Goal: Check status: Check status

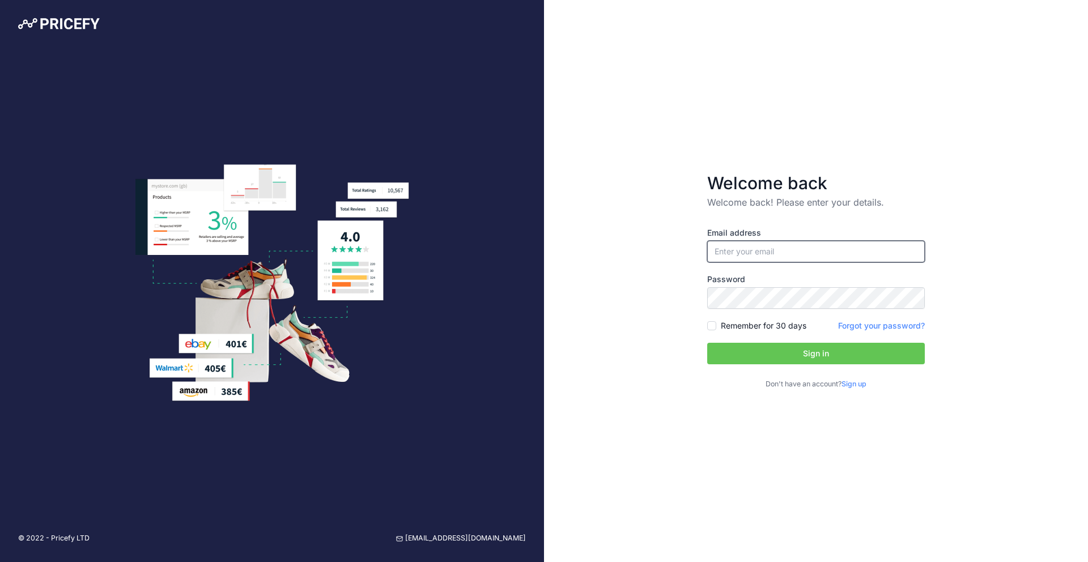
click at [791, 253] on input "email" at bounding box center [816, 252] width 218 height 22
type input "[PERSON_NAME][EMAIL_ADDRESS][PERSON_NAME][DOMAIN_NAME]"
drag, startPoint x: 786, startPoint y: 360, endPoint x: 665, endPoint y: 348, distance: 121.9
click at [784, 359] on button "Sign in" at bounding box center [816, 354] width 218 height 22
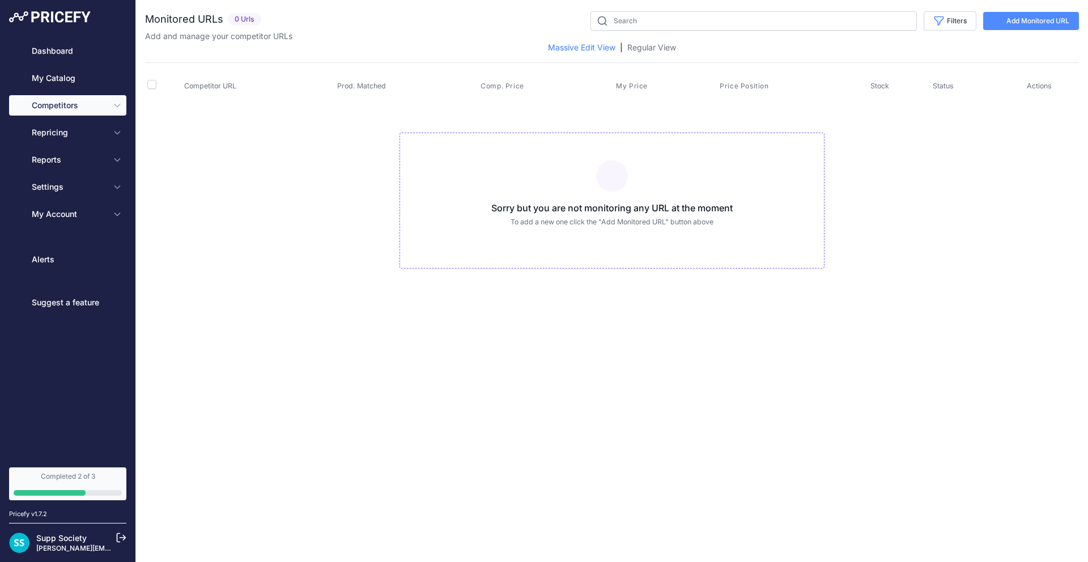
click at [87, 332] on nav "Dashboard My Catalog Competitors Competitors Monitored URLs MAP infringements R…" at bounding box center [67, 247] width 117 height 413
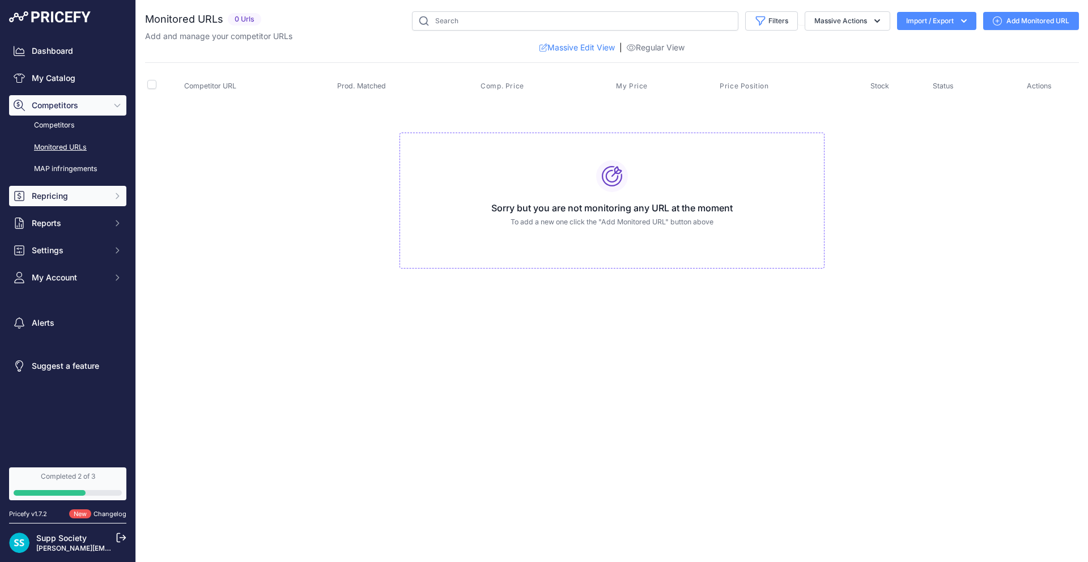
click at [84, 203] on button "Repricing" at bounding box center [67, 196] width 117 height 20
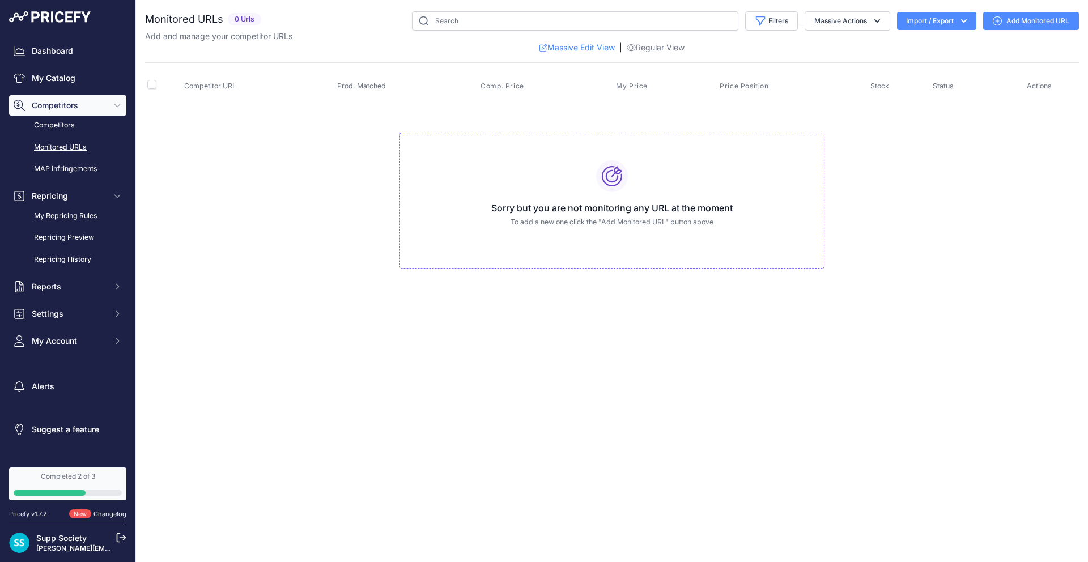
click at [226, 254] on td "Sorry but you are not monitoring any URL at the moment To add a new one click t…" at bounding box center [612, 195] width 934 height 191
click at [61, 48] on link "Dashboard" at bounding box center [67, 51] width 117 height 20
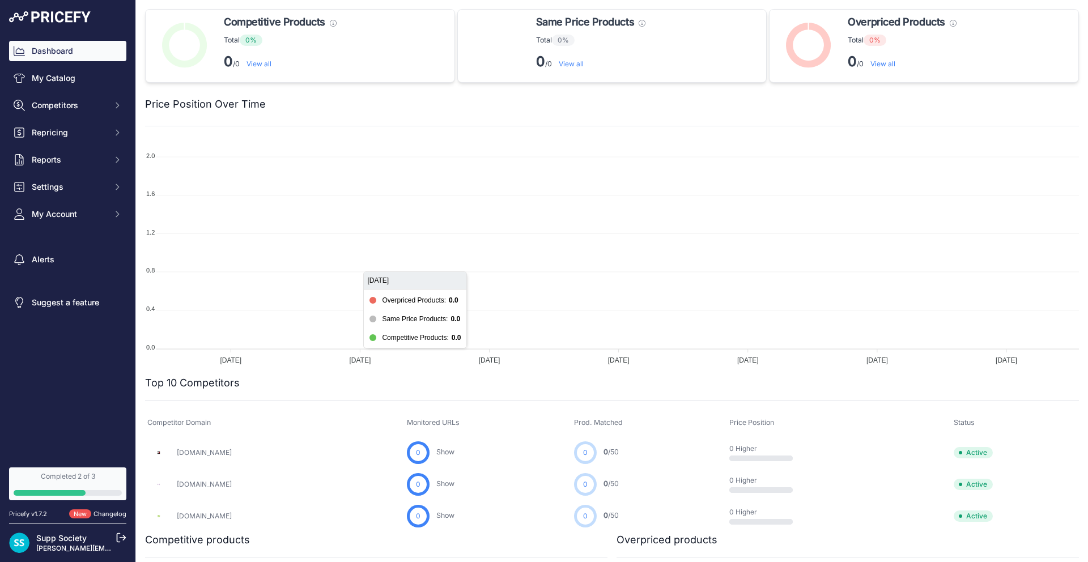
scroll to position [222, 0]
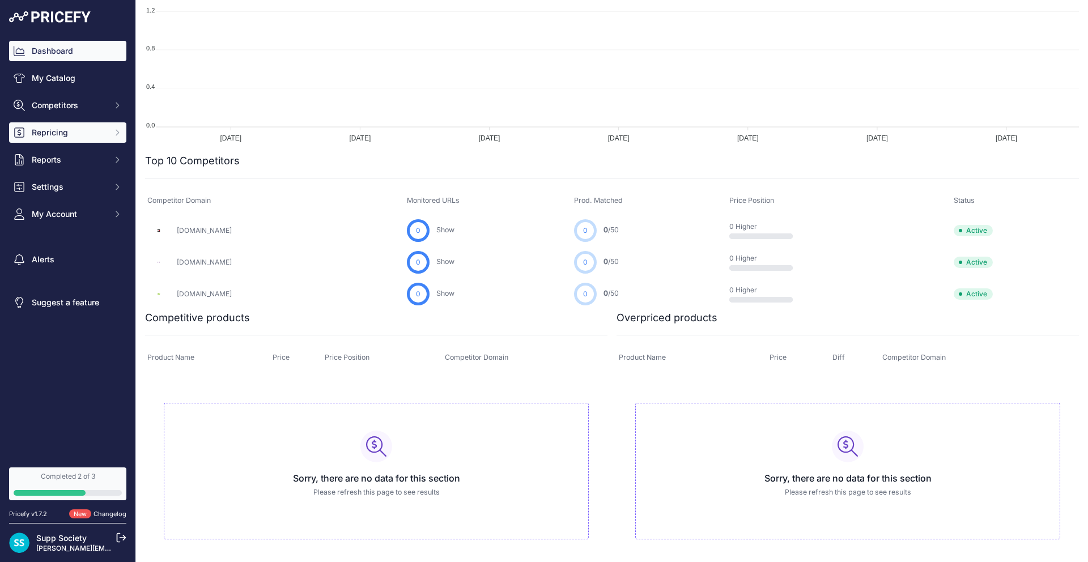
click at [81, 131] on span "Repricing" at bounding box center [69, 132] width 74 height 11
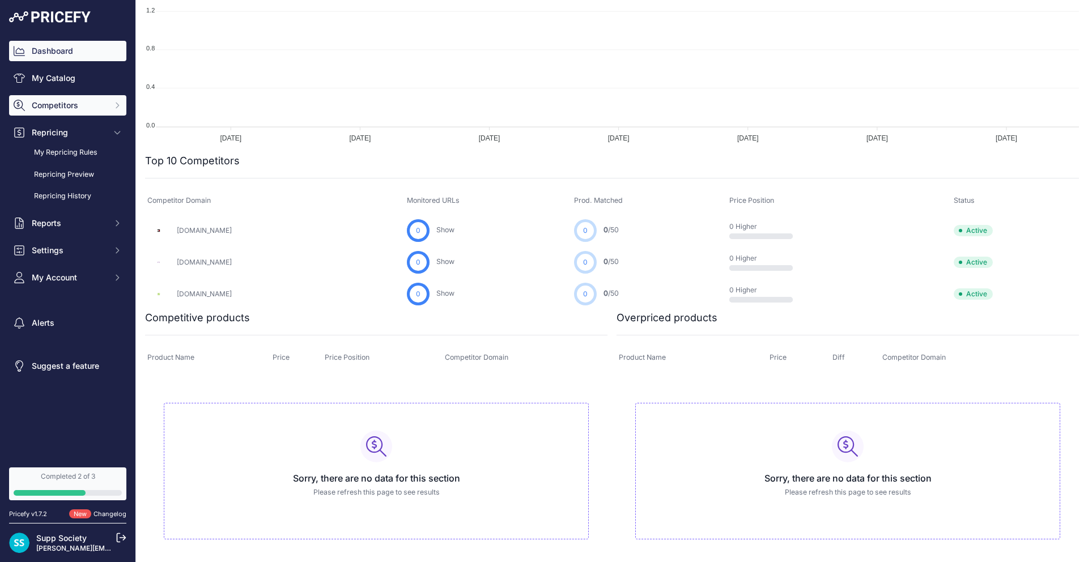
click at [75, 107] on span "Competitors" at bounding box center [69, 105] width 74 height 11
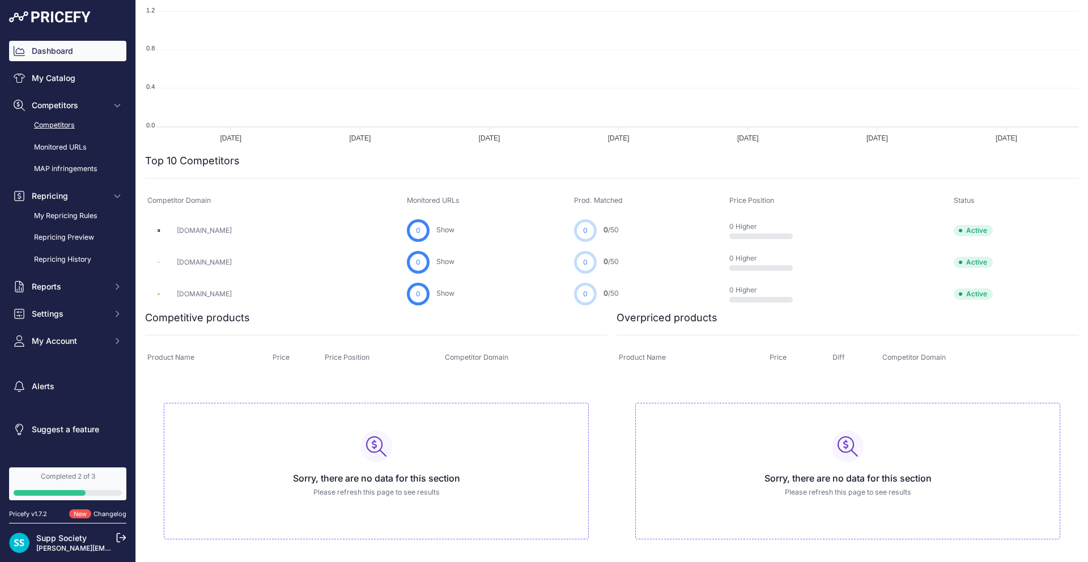
click at [55, 122] on link "Competitors" at bounding box center [67, 126] width 117 height 20
click at [405, 215] on td "[DOMAIN_NAME]" at bounding box center [275, 230] width 260 height 32
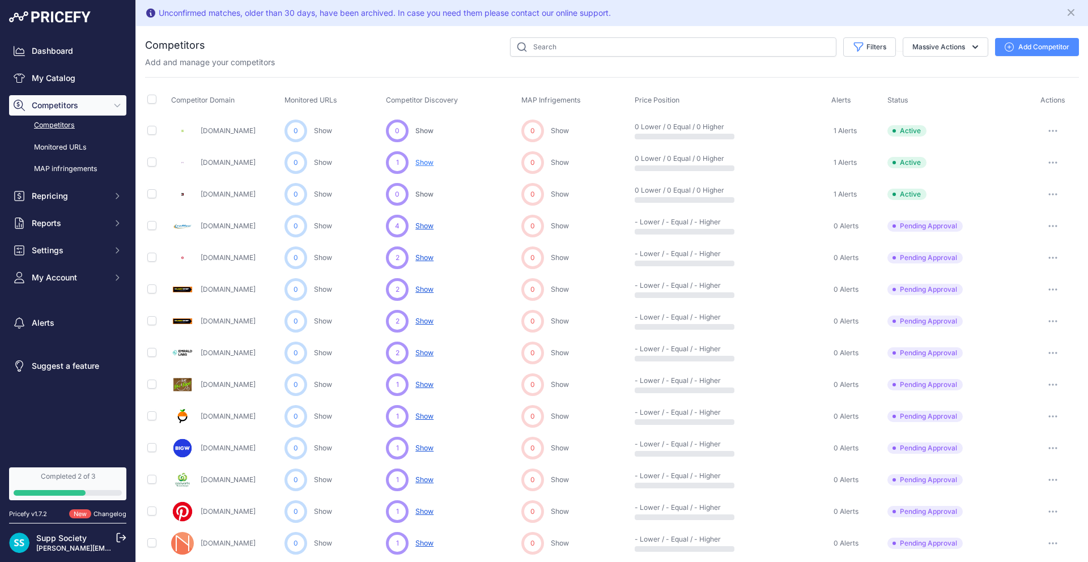
click at [421, 164] on span "Show" at bounding box center [424, 162] width 18 height 9
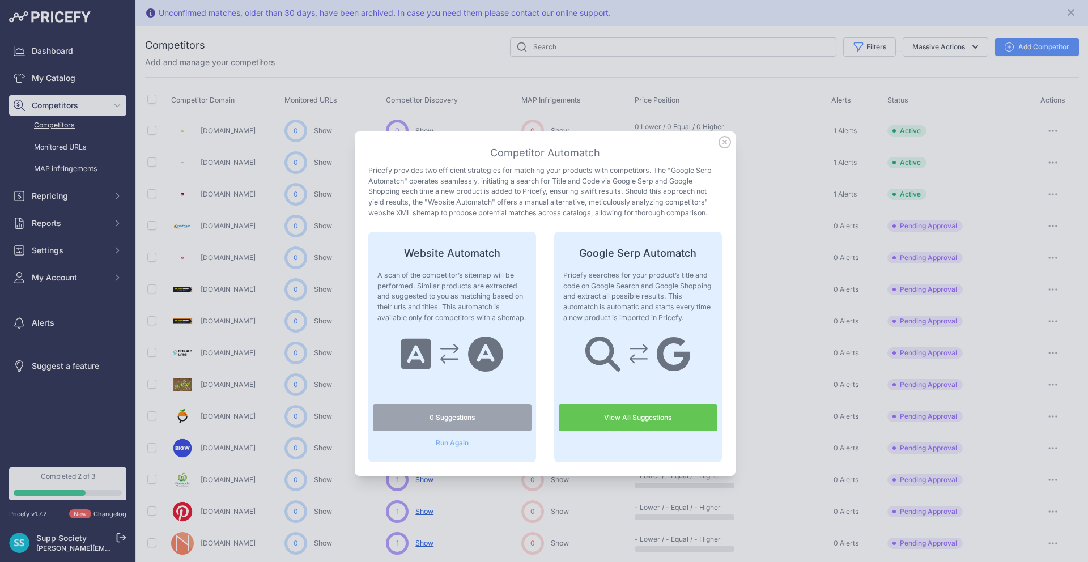
click at [724, 146] on icon at bounding box center [725, 142] width 12 height 12
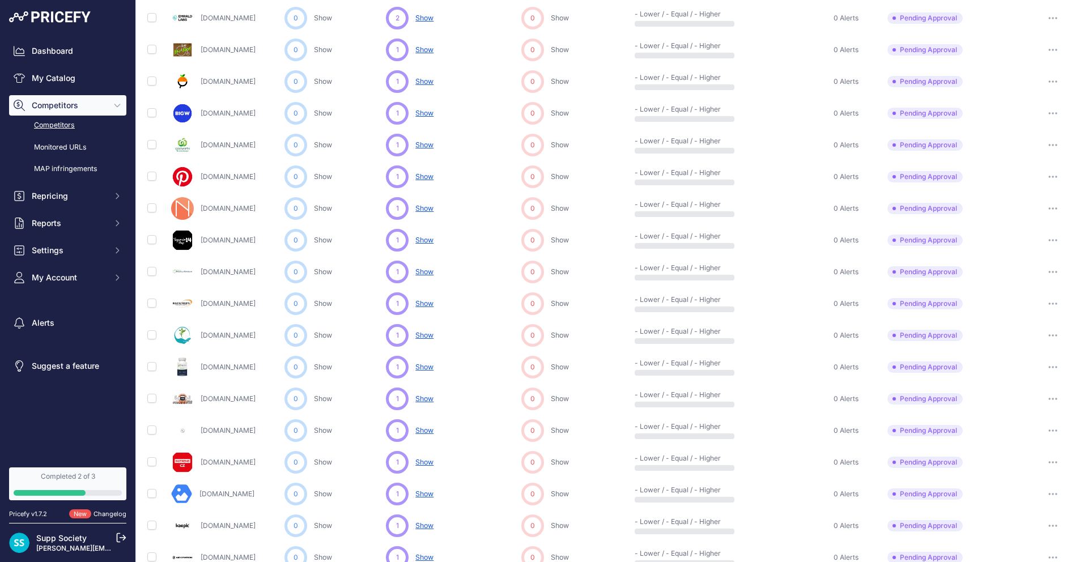
scroll to position [368, 0]
